Goal: Task Accomplishment & Management: Complete application form

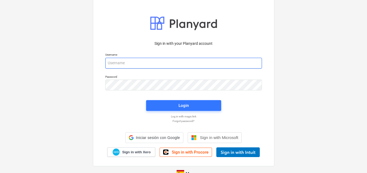
click at [119, 61] on input "email" at bounding box center [183, 63] width 157 height 11
paste input "[EMAIL_ADDRESS][DOMAIN_NAME]"
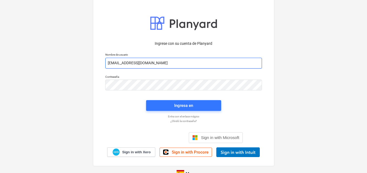
type input "[EMAIL_ADDRESS][DOMAIN_NAME]"
click at [107, 60] on input "[EMAIL_ADDRESS][DOMAIN_NAME]" at bounding box center [183, 63] width 157 height 11
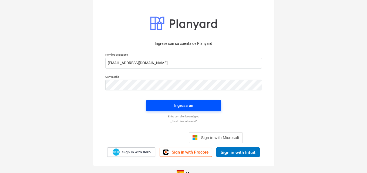
click at [169, 106] on span "Ingresa en" at bounding box center [184, 105] width 62 height 7
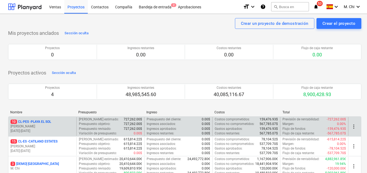
click at [44, 129] on p "[DATE] - [DATE]" at bounding box center [43, 131] width 64 height 5
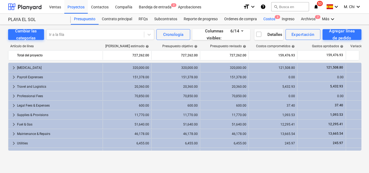
click at [272, 21] on div "Costos 3" at bounding box center [269, 19] width 18 height 11
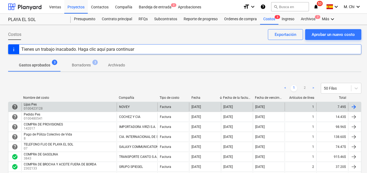
click at [38, 104] on div "Lijas Pes" at bounding box center [33, 105] width 18 height 4
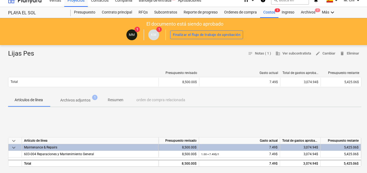
scroll to position [54, 0]
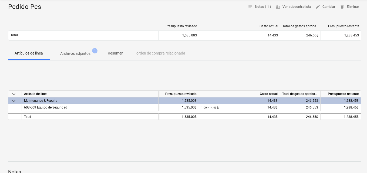
scroll to position [54, 0]
click at [44, 107] on span "603-009 Equipo de Seguridad" at bounding box center [45, 107] width 43 height 4
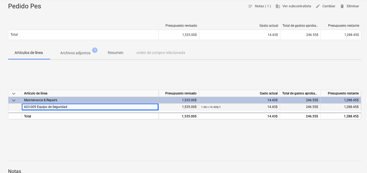
click at [349, 107] on span "1,288.45$" at bounding box center [351, 107] width 15 height 4
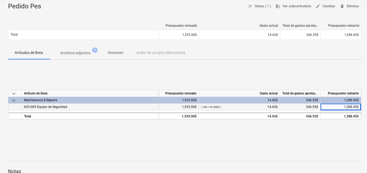
click at [349, 107] on span "1,288.45$" at bounding box center [351, 107] width 15 height 4
click at [43, 109] on span "603-009 Equipo de Seguridad" at bounding box center [45, 107] width 43 height 4
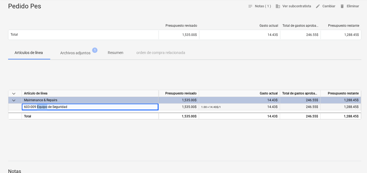
click at [44, 109] on span "603-009 Equipo de Seguridad" at bounding box center [45, 107] width 43 height 4
click at [342, 100] on div "1,288.45$" at bounding box center [341, 100] width 41 height 7
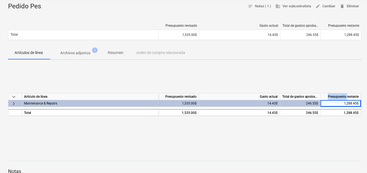
click at [342, 100] on div "Presupuesto restante" at bounding box center [341, 96] width 41 height 7
click at [65, 103] on div "Maintenance & Repairs" at bounding box center [90, 103] width 132 height 6
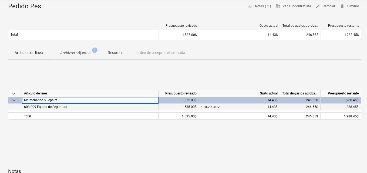
click at [36, 107] on span "603-009 Equipo de Seguridad" at bounding box center [45, 107] width 43 height 4
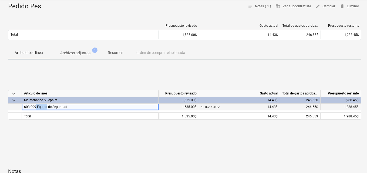
click at [36, 107] on span "603-009 Equipo de Seguridad" at bounding box center [45, 107] width 43 height 4
click at [355, 106] on span "1,288.45$" at bounding box center [351, 107] width 15 height 4
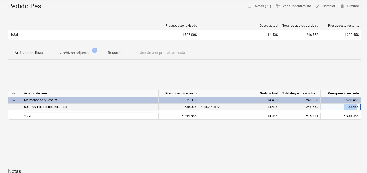
click at [355, 106] on span "1,288.45$" at bounding box center [351, 107] width 15 height 4
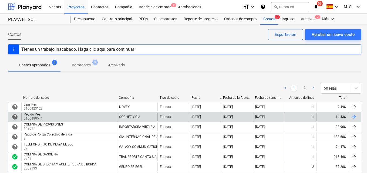
click at [58, 118] on div "Pedido Pes 0100480541" at bounding box center [68, 117] width 95 height 9
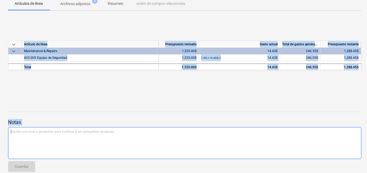
scroll to position [108, 0]
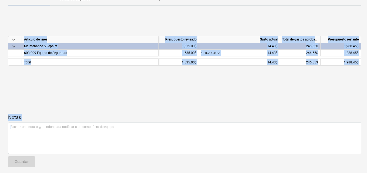
click at [228, 108] on div "Notas Escribe una nota o @mention para notificar a un compañero de equipo ﻿ Gua…" at bounding box center [184, 154] width 353 height 109
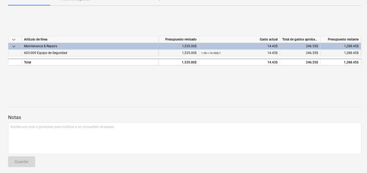
click at [355, 53] on span "1,288.45$" at bounding box center [351, 53] width 15 height 4
click at [274, 52] on div "1.00 × 14.43$ / 1 14.43$" at bounding box center [239, 53] width 76 height 7
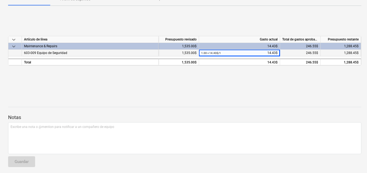
click at [189, 53] on div "1,535.00$" at bounding box center [179, 53] width 41 height 7
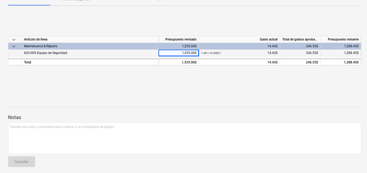
click at [50, 56] on div "603-009 Equipo de Seguridad" at bounding box center [90, 53] width 137 height 7
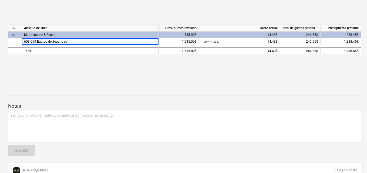
scroll to position [85, 0]
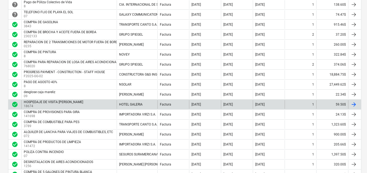
scroll to position [135, 0]
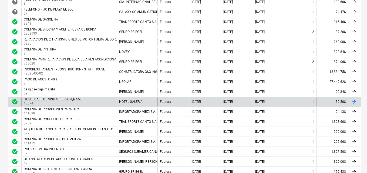
click at [59, 103] on p "18674" at bounding box center [54, 103] width 60 height 5
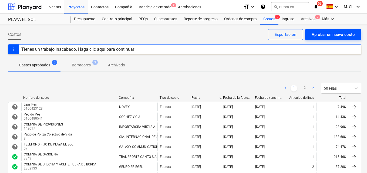
click at [330, 34] on div "Aprobar un nuevo costo" at bounding box center [333, 34] width 43 height 7
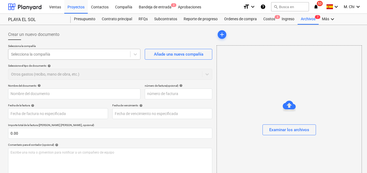
click at [48, 54] on div at bounding box center [69, 54] width 116 height 5
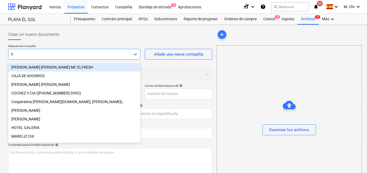
type input "ho"
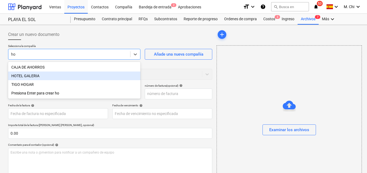
click at [27, 75] on div "HOTEL GALERIA" at bounding box center [74, 76] width 132 height 9
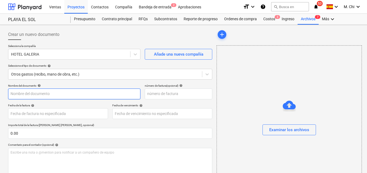
click at [29, 93] on input "text" at bounding box center [74, 94] width 132 height 11
type input "HOSPEDAJEIVAN Y [PERSON_NAME]"
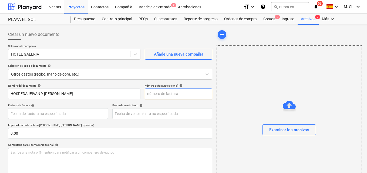
click at [169, 93] on input "text" at bounding box center [179, 94] width 68 height 11
type input "67704"
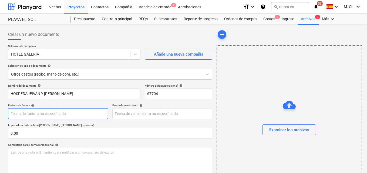
click at [27, 113] on body "Ventas Proyectos Contactos Compañía Bandeja de entrada 2 Aprobaciones format_si…" at bounding box center [183, 86] width 367 height 173
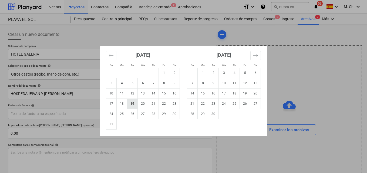
click at [134, 102] on td "19" at bounding box center [132, 104] width 11 height 10
type input "[DATE]"
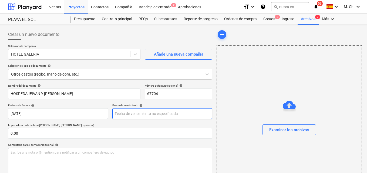
click at [151, 114] on body "Ventas Proyectos Contactos Compañía Bandeja de entrada 2 Aprobaciones format_si…" at bounding box center [183, 86] width 367 height 173
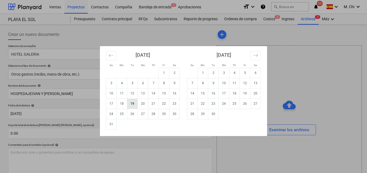
click at [132, 102] on td "19" at bounding box center [132, 104] width 11 height 10
type input "[DATE]"
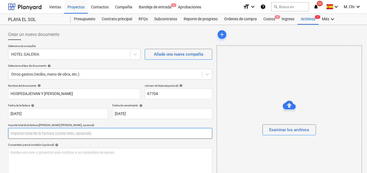
click at [39, 134] on input "text" at bounding box center [110, 133] width 204 height 11
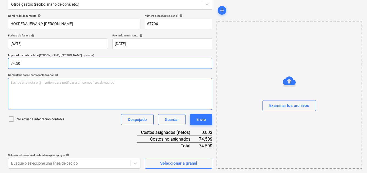
type input "74.50"
click at [51, 82] on p "Escribe una nota o @mention para notificar a un compañero de equipo ﻿" at bounding box center [110, 82] width 199 height 5
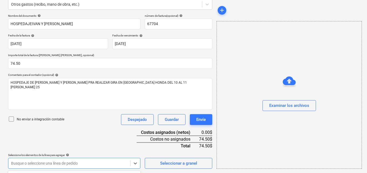
click at [47, 103] on body "Ventas Proyectos Contactos Compañía Bandeja de entrada 2 Aprobaciones format_si…" at bounding box center [183, 16] width 367 height 173
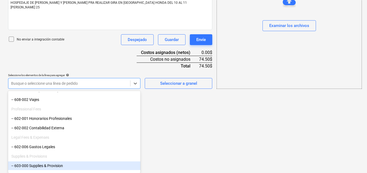
scroll to position [108, 0]
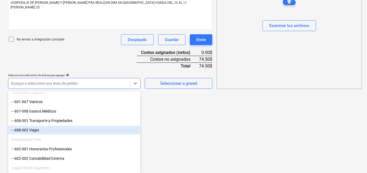
click at [23, 131] on div "-- 608-002 Viajes" at bounding box center [74, 130] width 132 height 9
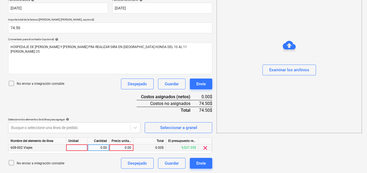
click at [81, 149] on div at bounding box center [77, 147] width 22 height 7
type input "1"
click at [99, 147] on div "0.00" at bounding box center [98, 147] width 17 height 7
type input "1"
click at [116, 147] on div "0.00" at bounding box center [122, 147] width 20 height 7
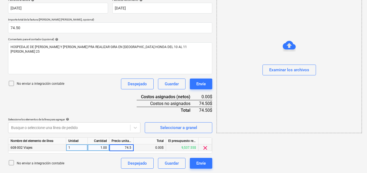
type input "74.50"
click at [246, 156] on div "add Examinar los archivos" at bounding box center [288, 45] width 149 height 249
click at [291, 70] on div "Examinar los archivos" at bounding box center [289, 70] width 40 height 7
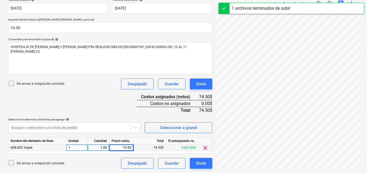
click at [270, 170] on div "ESTADO [PERSON_NAME]...pdf clear add sort OCR todavía está en progreso. Por fav…" at bounding box center [288, 45] width 149 height 249
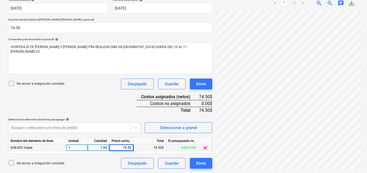
scroll to position [0, 189]
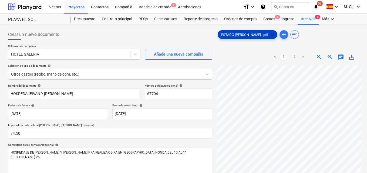
click at [269, 34] on span "clear" at bounding box center [272, 34] width 6 height 6
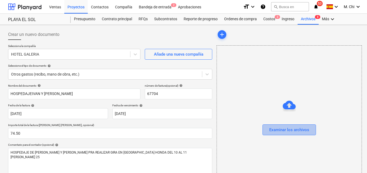
click at [296, 133] on div "Examinar los archivos" at bounding box center [289, 129] width 40 height 7
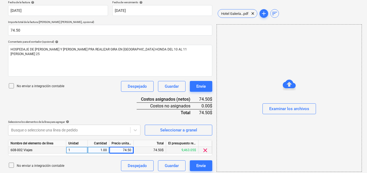
scroll to position [106, 0]
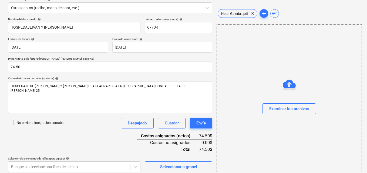
scroll to position [52, 0]
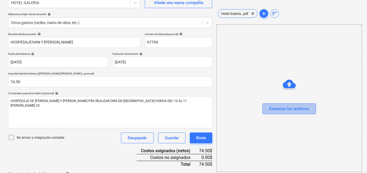
click at [287, 110] on div "Examinar los archivos" at bounding box center [289, 108] width 40 height 7
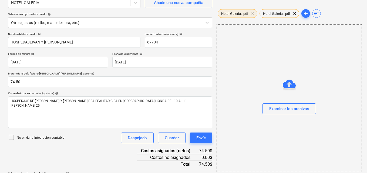
click at [254, 14] on span "clear" at bounding box center [252, 13] width 6 height 6
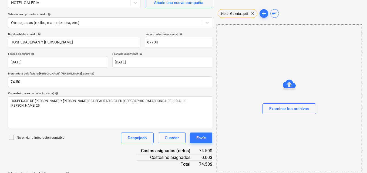
drag, startPoint x: 266, startPoint y: 69, endPoint x: 267, endPoint y: 72, distance: 2.9
click at [266, 69] on div "Examinar los archivos" at bounding box center [289, 98] width 145 height 148
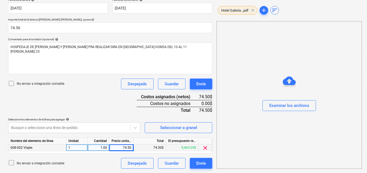
click at [254, 9] on span "clear" at bounding box center [252, 10] width 6 height 6
click at [38, 147] on div "608-002 Viajes" at bounding box center [37, 147] width 58 height 7
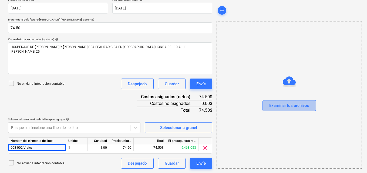
click at [292, 107] on div "Examinar los archivos" at bounding box center [289, 105] width 40 height 7
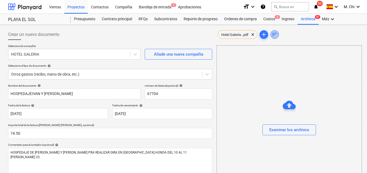
click at [276, 35] on span "sort" at bounding box center [274, 34] width 6 height 6
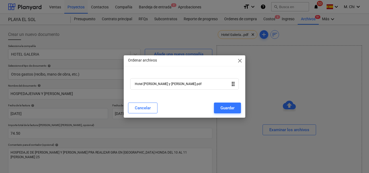
click at [242, 59] on span "close" at bounding box center [240, 61] width 6 height 6
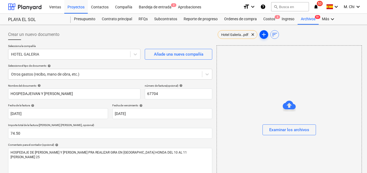
click at [266, 35] on span "add" at bounding box center [264, 34] width 6 height 6
click at [271, 19] on div "Costos 3" at bounding box center [269, 19] width 18 height 11
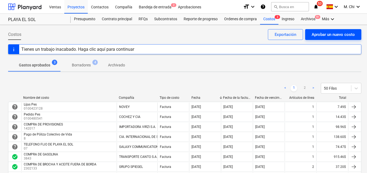
click at [330, 35] on div "Aprobar un nuevo costo" at bounding box center [333, 34] width 43 height 7
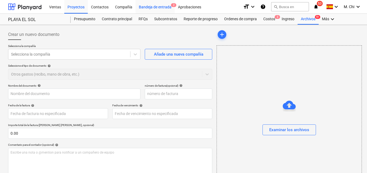
click at [157, 5] on div "Bandeja de entrada 2" at bounding box center [155, 7] width 39 height 14
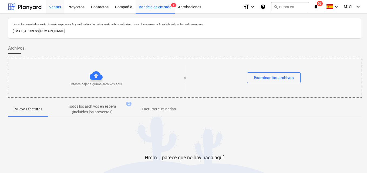
click at [56, 6] on div "Ventas" at bounding box center [55, 7] width 18 height 14
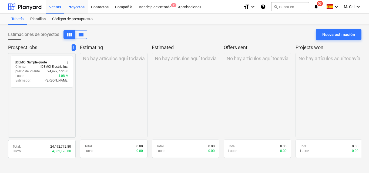
click at [80, 6] on div "Proyectos" at bounding box center [75, 7] width 23 height 14
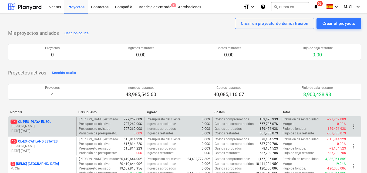
click at [38, 128] on p "[PERSON_NAME]" at bounding box center [43, 126] width 64 height 5
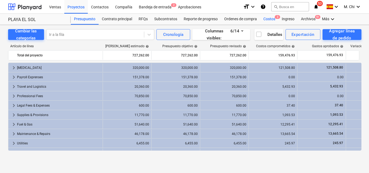
click at [269, 17] on div "Costos 3" at bounding box center [269, 19] width 18 height 11
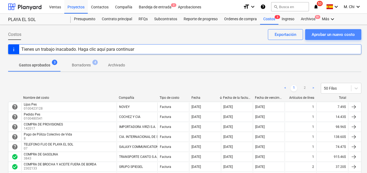
click at [334, 32] on div "Aprobar un nuevo costo" at bounding box center [333, 34] width 43 height 7
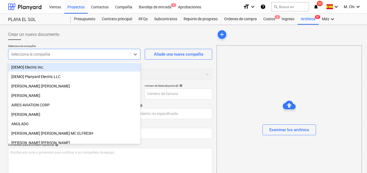
click at [28, 56] on div "Selecciona la compañía" at bounding box center [69, 54] width 122 height 8
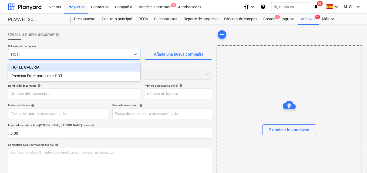
type input "HOTEL"
click at [32, 69] on div "HOTEL GALERIA" at bounding box center [74, 67] width 132 height 9
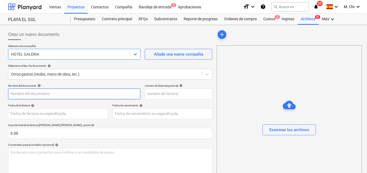
click at [37, 95] on input "text" at bounding box center [74, 94] width 132 height 11
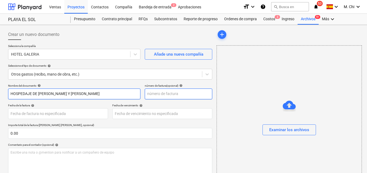
type input "HOSPEDAJE DE [PERSON_NAME] Y [PERSON_NAME]"
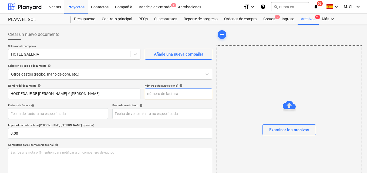
click at [172, 96] on input "text" at bounding box center [179, 94] width 68 height 11
type input "67704"
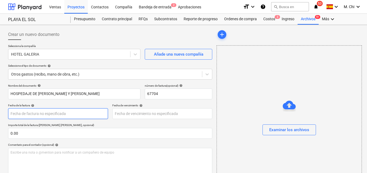
click at [25, 114] on body "Ventas Proyectos Contactos Compañía Bandeja de entrada 2 Aprobaciones format_si…" at bounding box center [183, 86] width 367 height 173
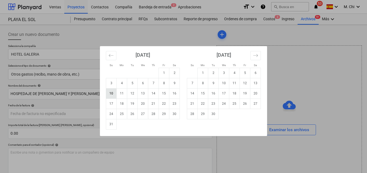
click at [112, 93] on td "10" at bounding box center [111, 93] width 11 height 10
type input "[DATE]"
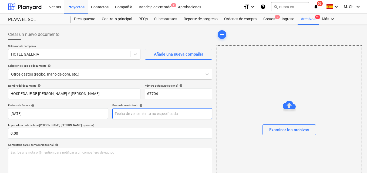
click at [152, 109] on body "Ventas Proyectos Contactos Compañía Bandeja de entrada 2 Aprobaciones format_si…" at bounding box center [183, 86] width 367 height 173
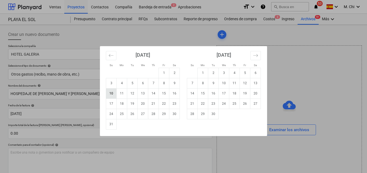
click at [115, 93] on td "10" at bounding box center [111, 93] width 11 height 10
type input "[DATE]"
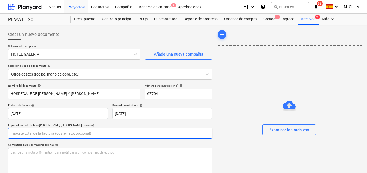
click at [36, 134] on input "text" at bounding box center [110, 133] width 204 height 11
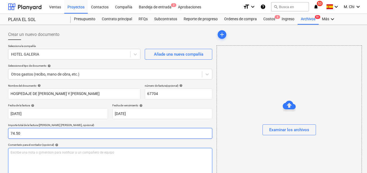
type input "74.50"
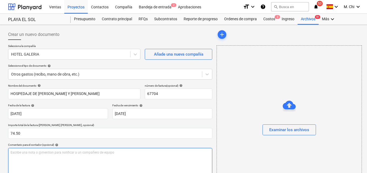
click at [32, 155] on div "Escribe una nota o @mention para notificar a un compañero de equipo ﻿" at bounding box center [110, 164] width 204 height 32
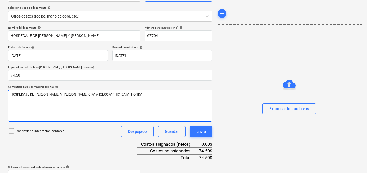
scroll to position [70, 0]
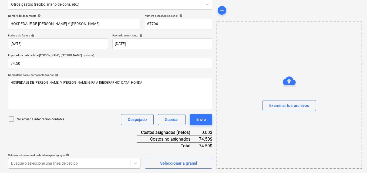
click at [47, 103] on body "Ventas Proyectos Contactos Compañía Bandeja de entrada 2 Aprobaciones format_si…" at bounding box center [183, 16] width 367 height 173
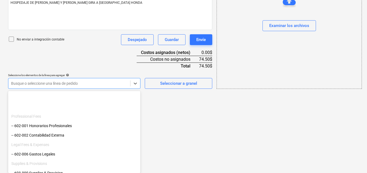
scroll to position [116, 0]
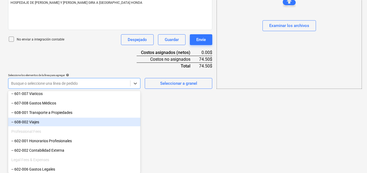
click at [30, 122] on div "-- 608-002 Viajes" at bounding box center [74, 122] width 132 height 9
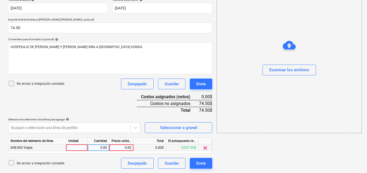
click at [87, 149] on div at bounding box center [77, 147] width 22 height 7
type input "1"
click at [90, 145] on div "0.00" at bounding box center [99, 147] width 22 height 7
type input "1"
click at [117, 147] on div "0.00" at bounding box center [122, 147] width 20 height 7
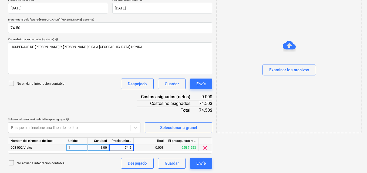
type input "74.50"
click at [256, 149] on div "add Examinar los archivos" at bounding box center [288, 45] width 149 height 249
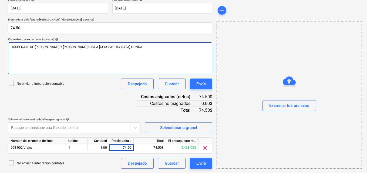
scroll to position [79, 0]
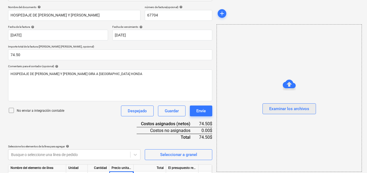
click at [286, 110] on div "Examinar los archivos" at bounding box center [289, 108] width 40 height 7
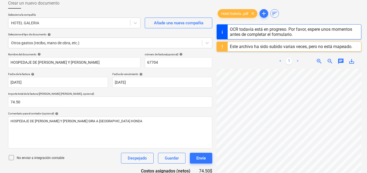
scroll to position [25, 0]
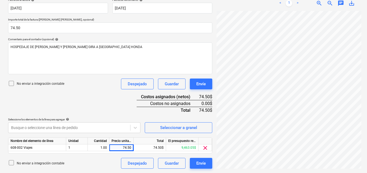
scroll to position [4, 0]
drag, startPoint x: 311, startPoint y: 169, endPoint x: 328, endPoint y: 167, distance: 17.1
click at [328, 167] on div "Hotel Galería...pdf clear add sort Este archivo ha sido subido varias veces, p…" at bounding box center [288, 45] width 149 height 249
click at [200, 163] on div "Envíe" at bounding box center [200, 163] width 9 height 7
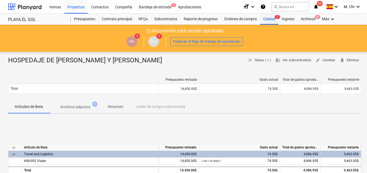
click at [271, 18] on div "Costos 3" at bounding box center [269, 19] width 18 height 11
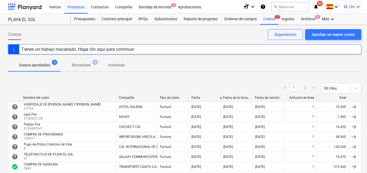
click at [359, 7] on icon "keyboard_arrow_down" at bounding box center [358, 7] width 6 height 6
click at [351, 29] on div "Desconecta." at bounding box center [345, 29] width 32 height 9
